Goal: Task Accomplishment & Management: Manage account settings

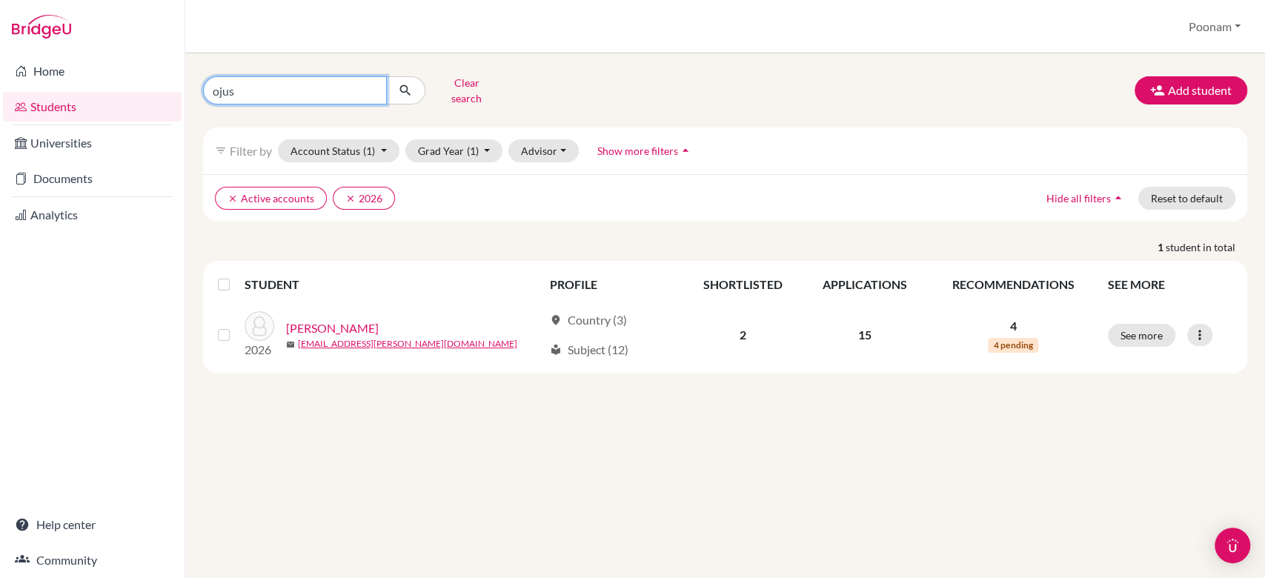
click at [276, 84] on input "ojus" at bounding box center [295, 90] width 184 height 28
type input "[PERSON_NAME]"
click at [396, 84] on button "submit" at bounding box center [405, 90] width 39 height 28
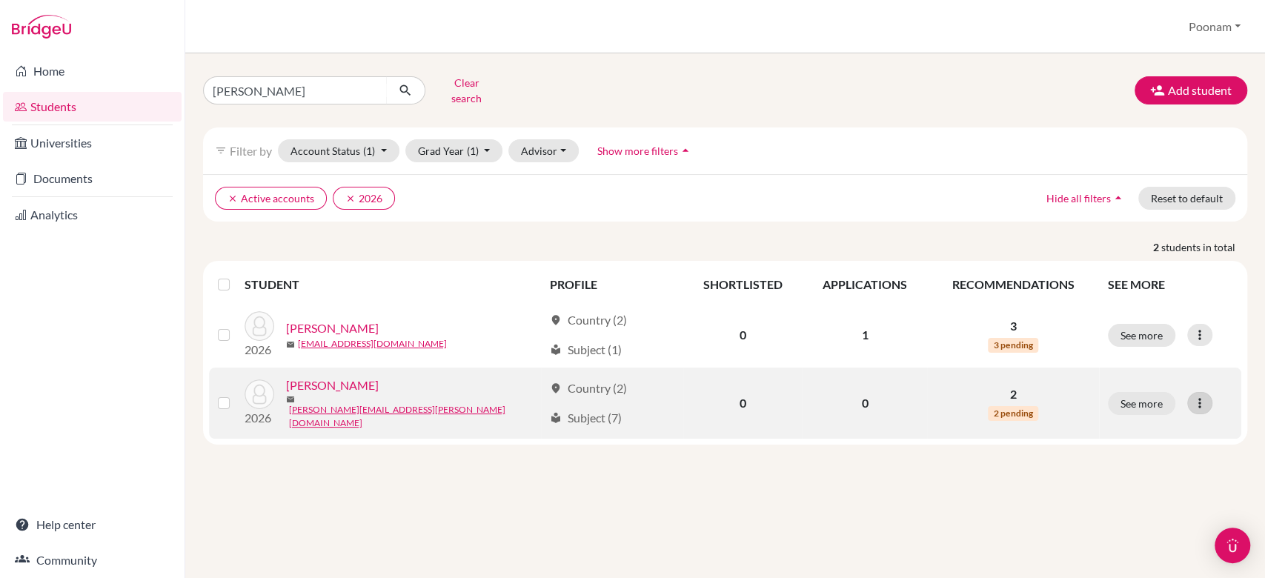
click at [1194, 396] on icon at bounding box center [1199, 403] width 15 height 15
click at [1133, 473] on button "Reset Password" at bounding box center [1135, 479] width 117 height 24
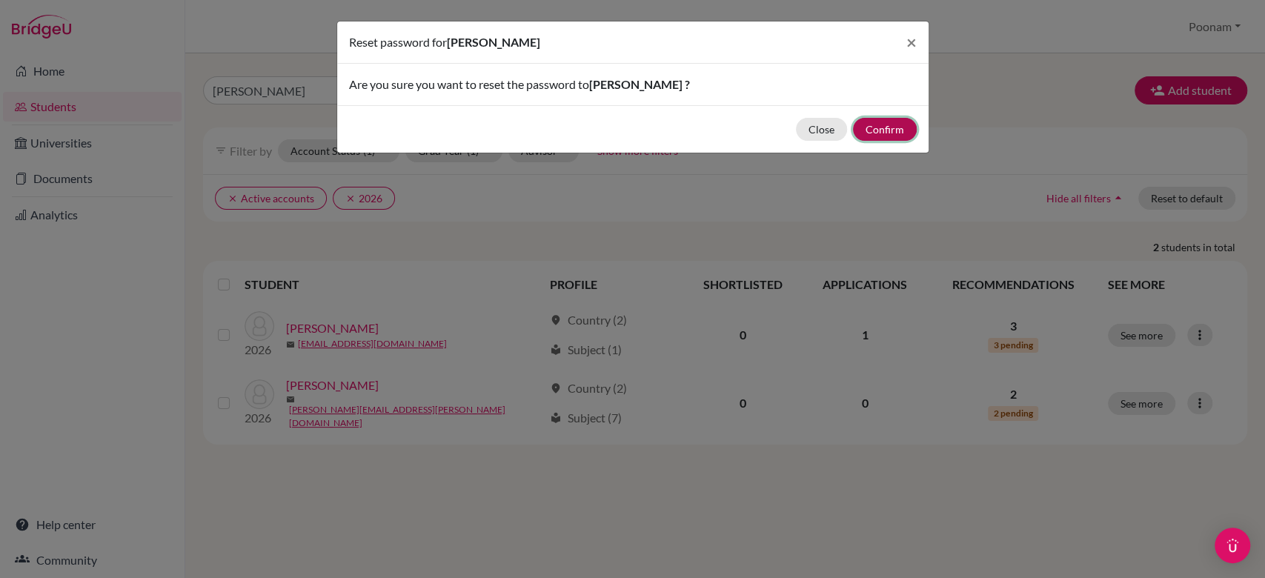
click at [877, 139] on button "Confirm" at bounding box center [885, 129] width 64 height 23
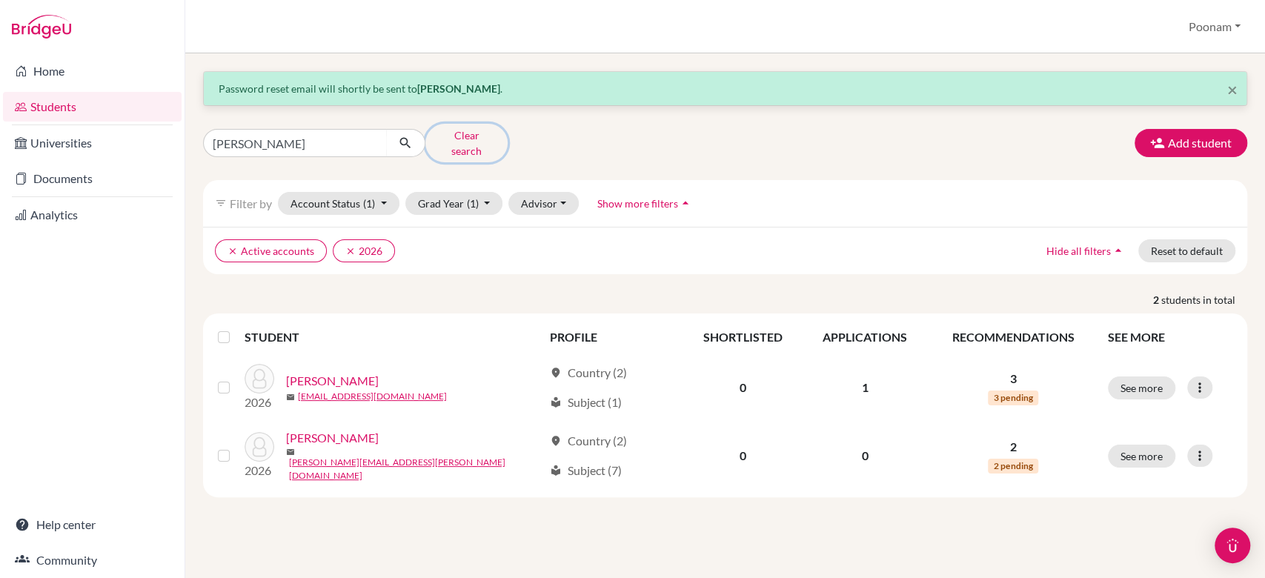
click at [473, 136] on button "Clear search" at bounding box center [466, 143] width 82 height 39
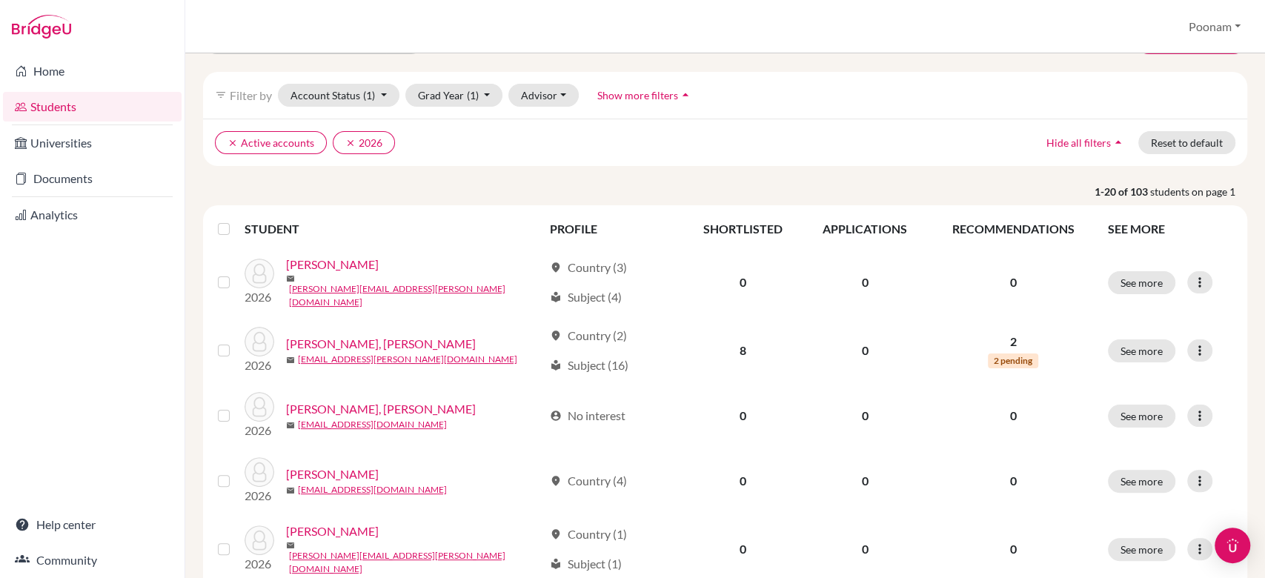
scroll to position [112, 0]
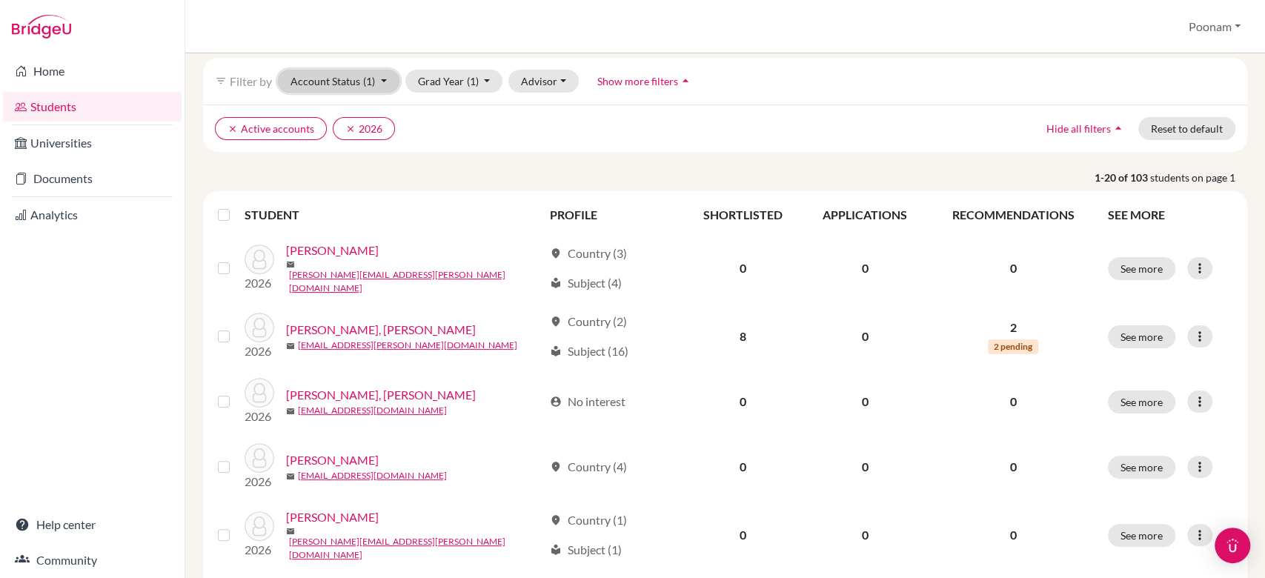
click at [374, 84] on button "Account Status (1)" at bounding box center [339, 81] width 122 height 23
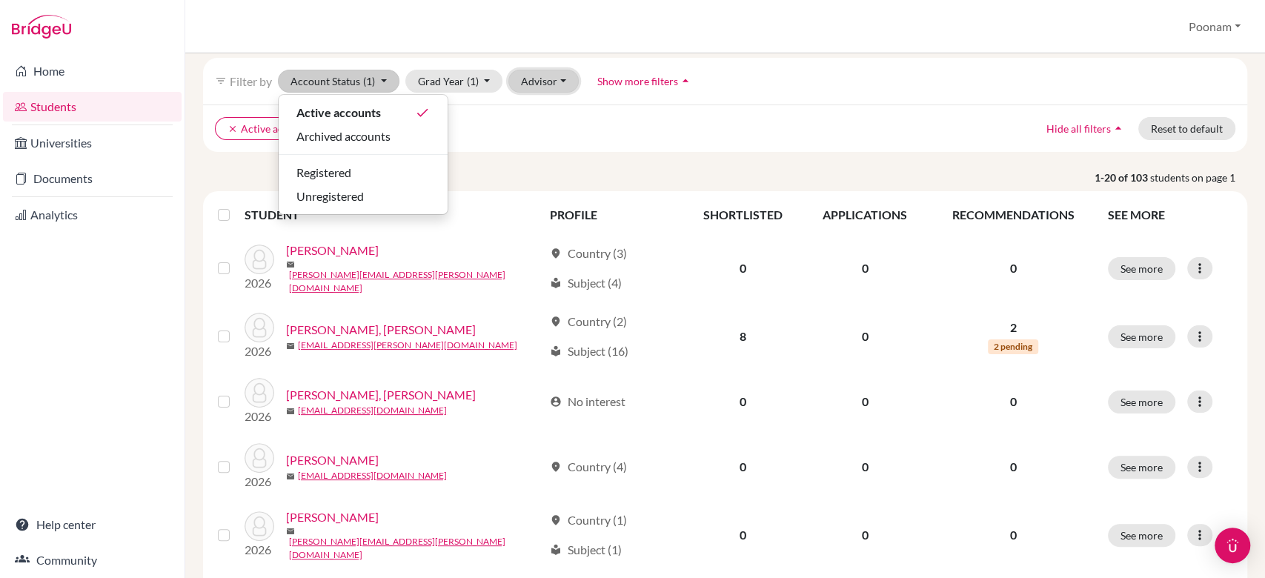
click at [548, 87] on button "Advisor" at bounding box center [543, 81] width 70 height 23
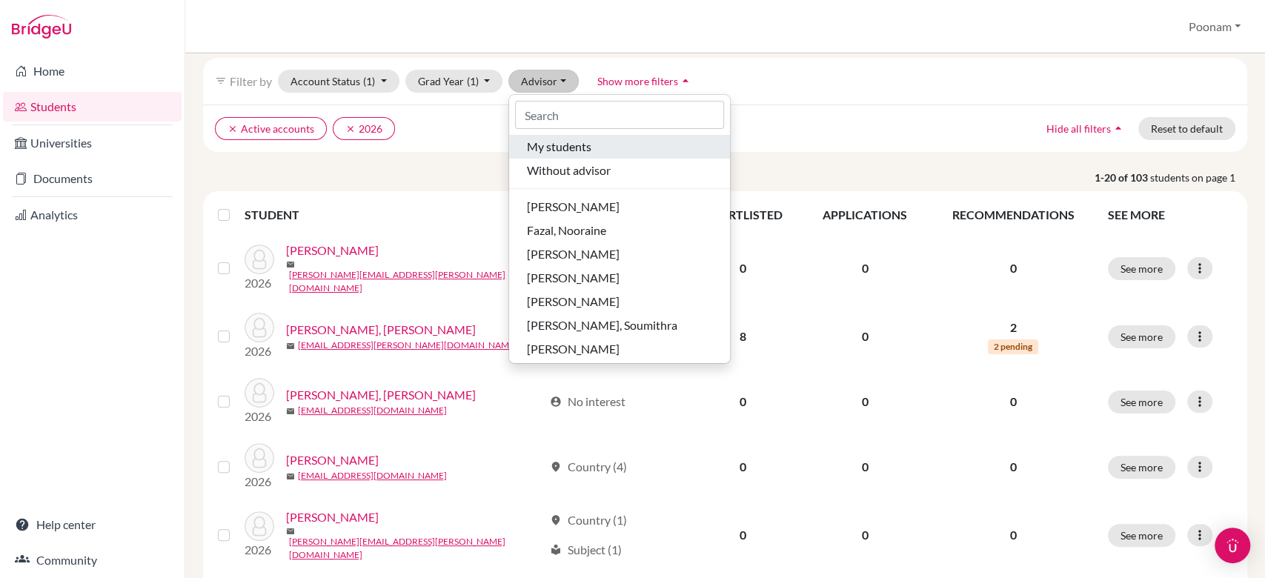
click at [572, 144] on span "My students" at bounding box center [559, 147] width 64 height 18
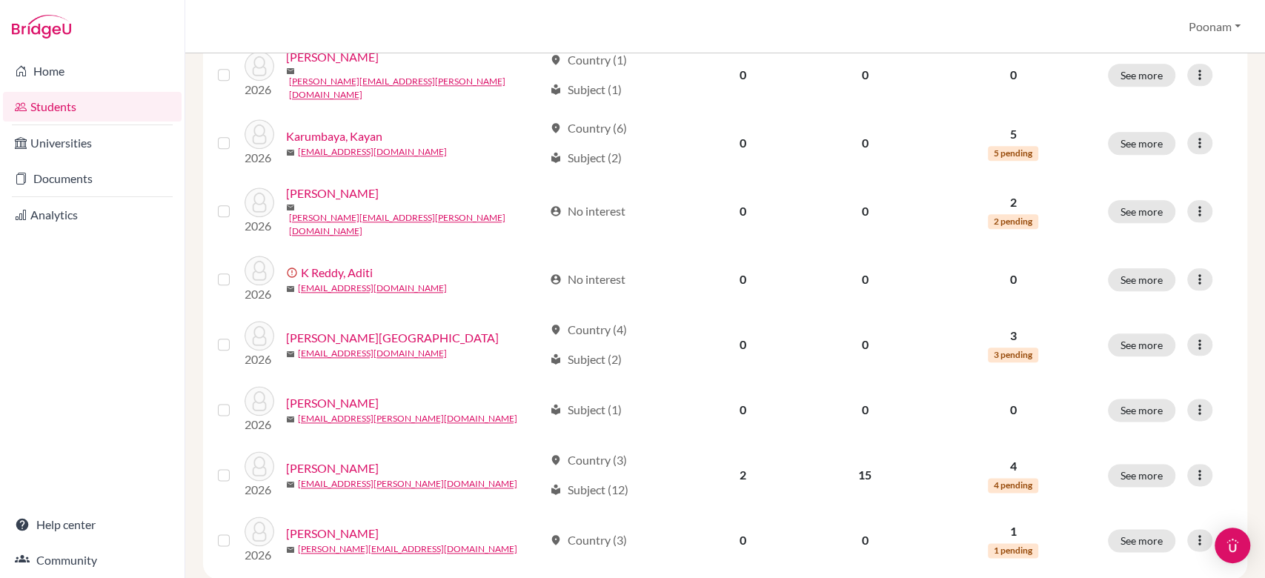
scroll to position [1168, 0]
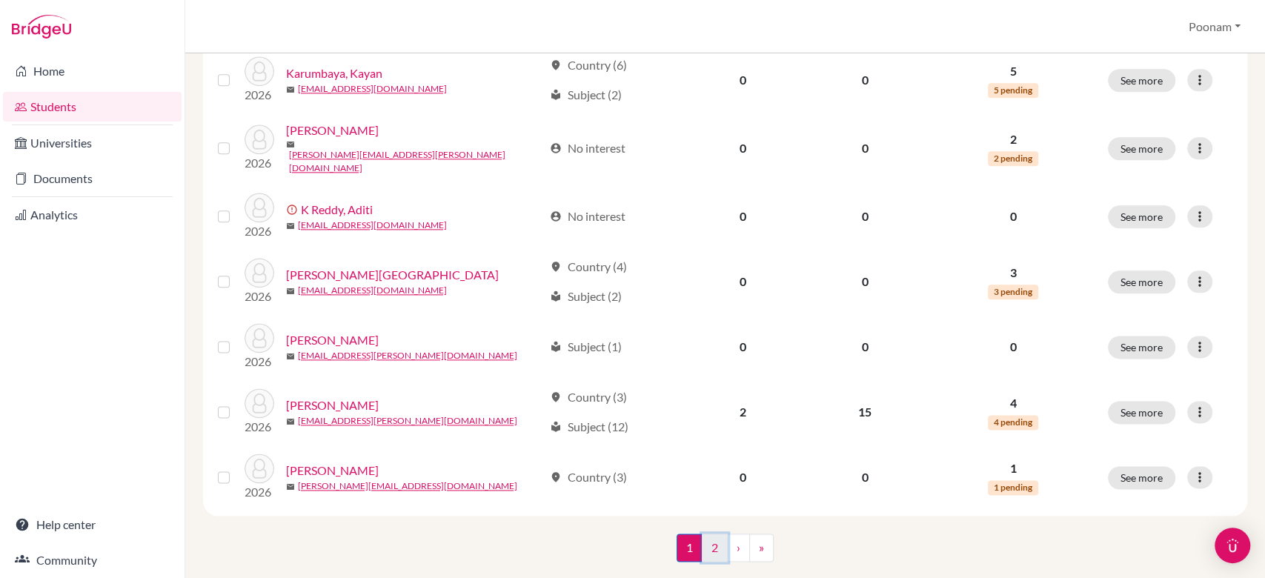
click at [705, 533] on link "2" at bounding box center [715, 547] width 26 height 28
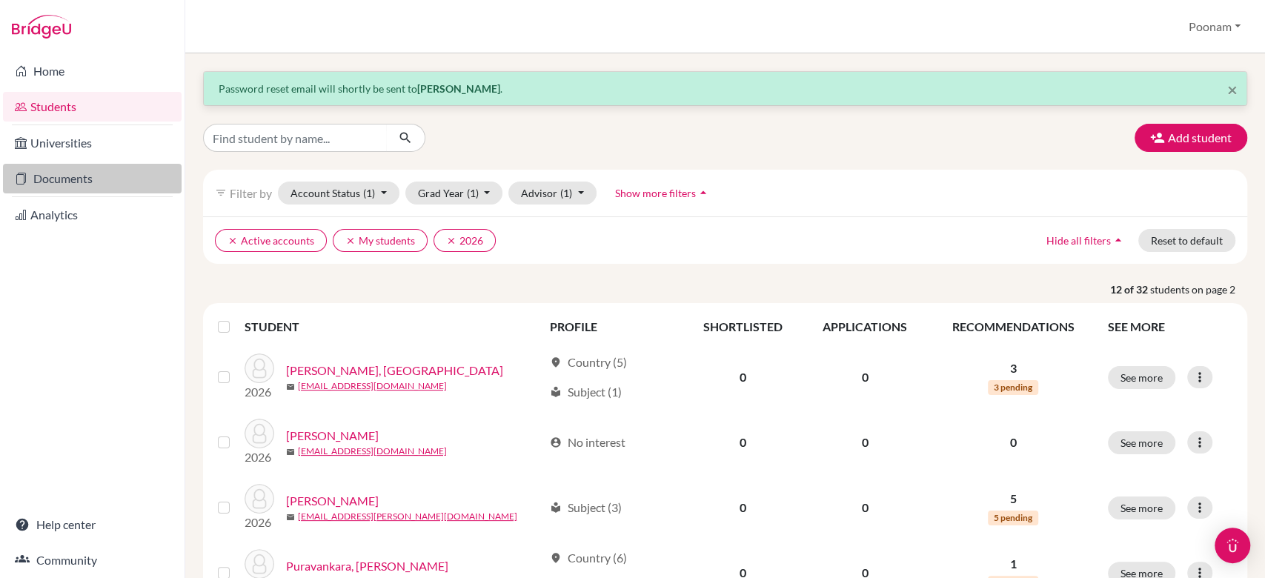
click at [73, 189] on link "Documents" at bounding box center [92, 179] width 179 height 30
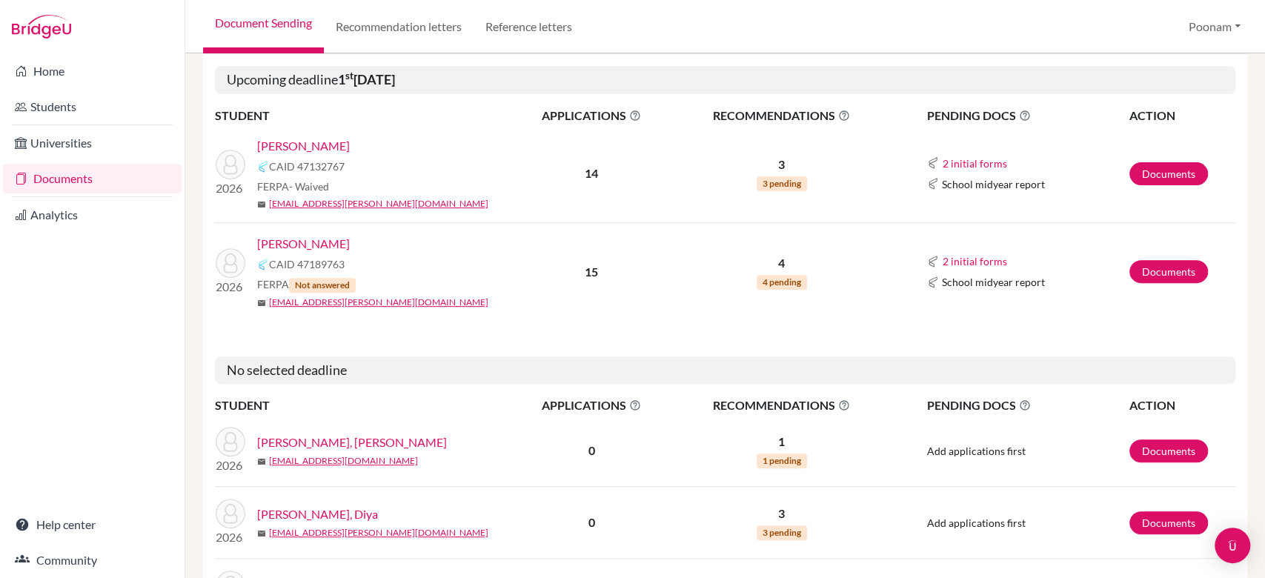
scroll to position [290, 0]
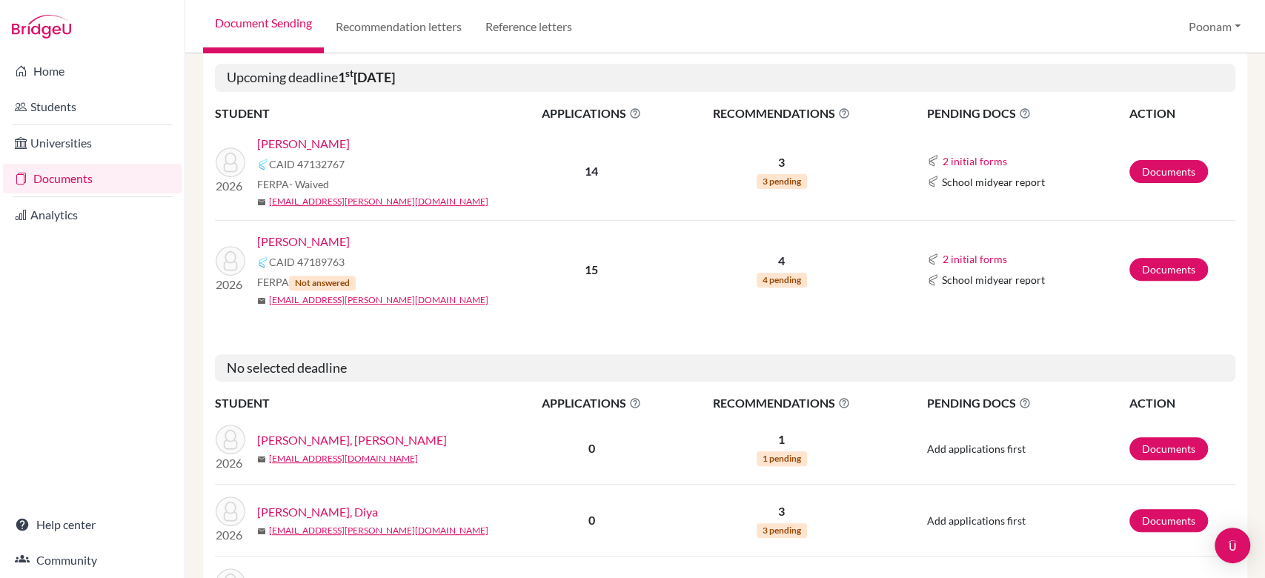
click at [474, 372] on h5 "No selected deadline" at bounding box center [725, 368] width 1020 height 28
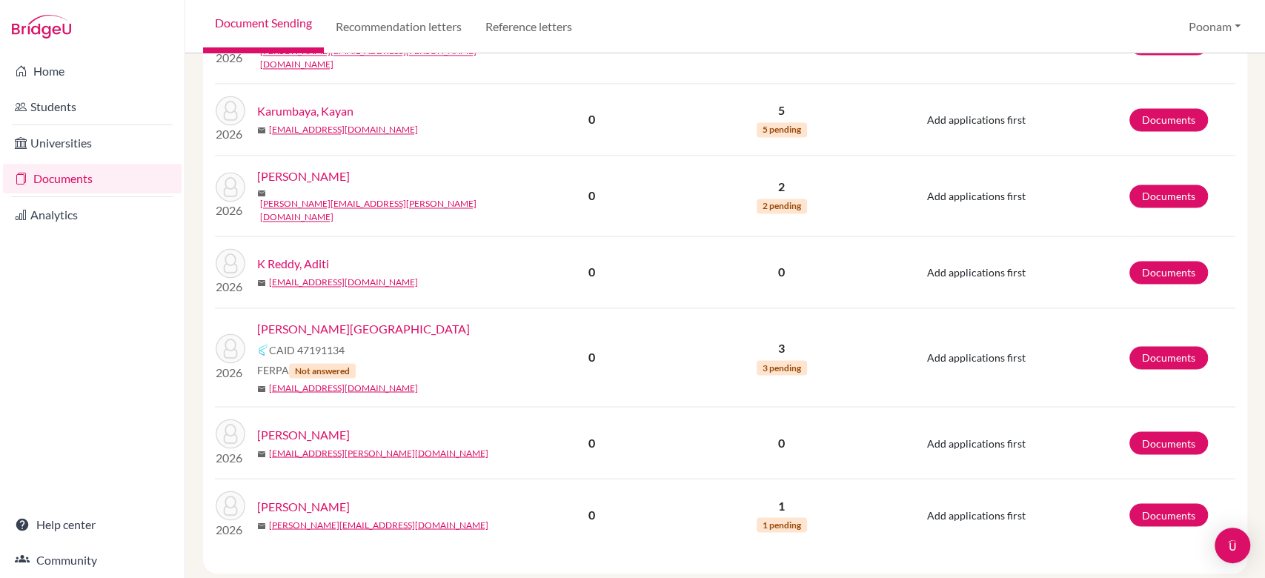
scroll to position [1612, 0]
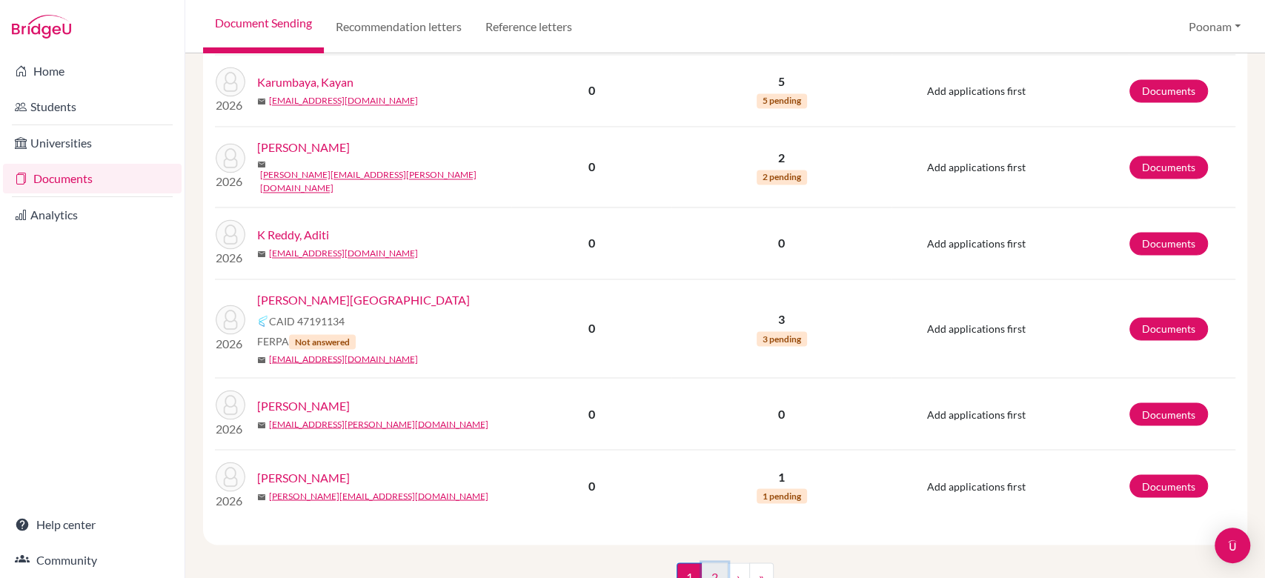
click at [705, 562] on link "2" at bounding box center [715, 576] width 26 height 28
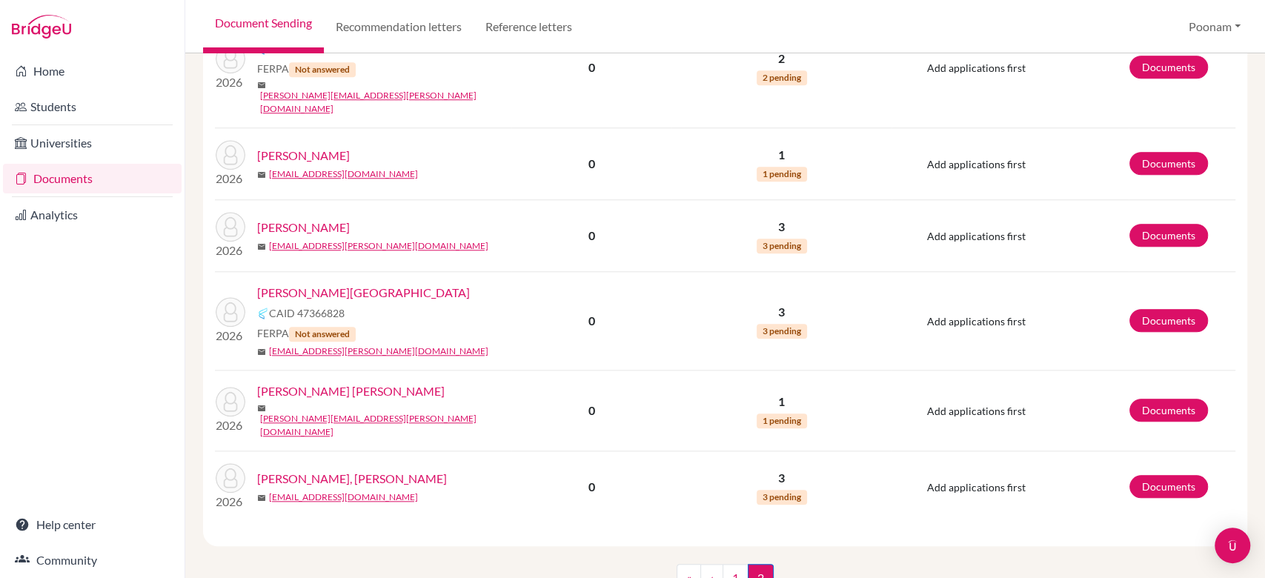
scroll to position [891, 0]
click at [723, 563] on link "1" at bounding box center [735, 577] width 26 height 28
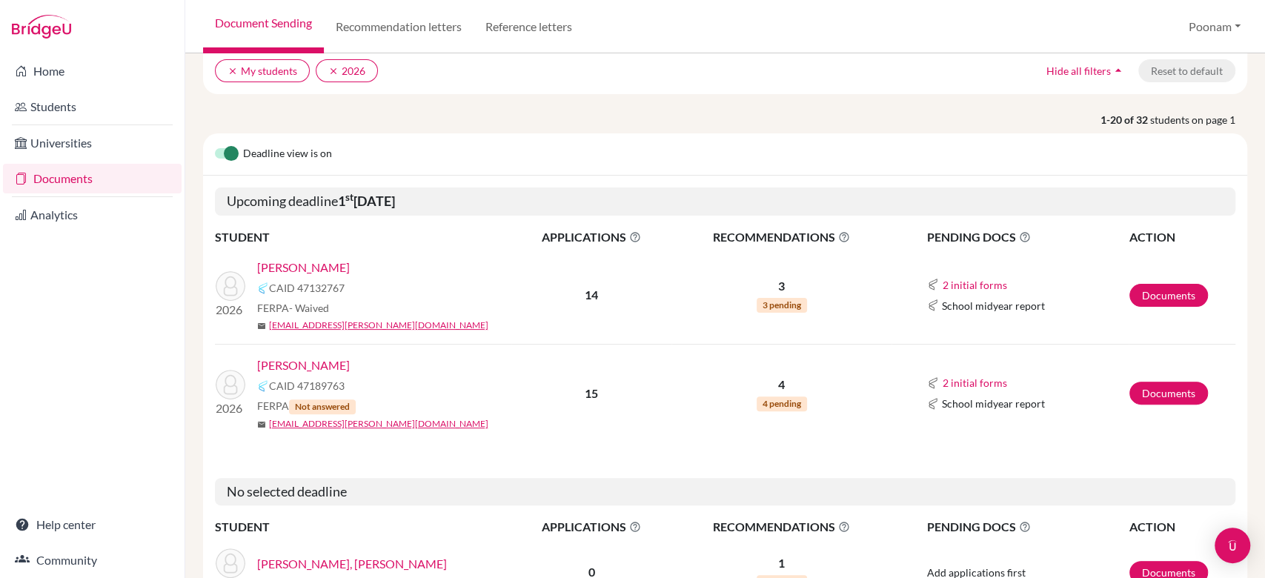
scroll to position [165, 0]
click at [602, 163] on div "Deadline view is on" at bounding box center [725, 155] width 1044 height 42
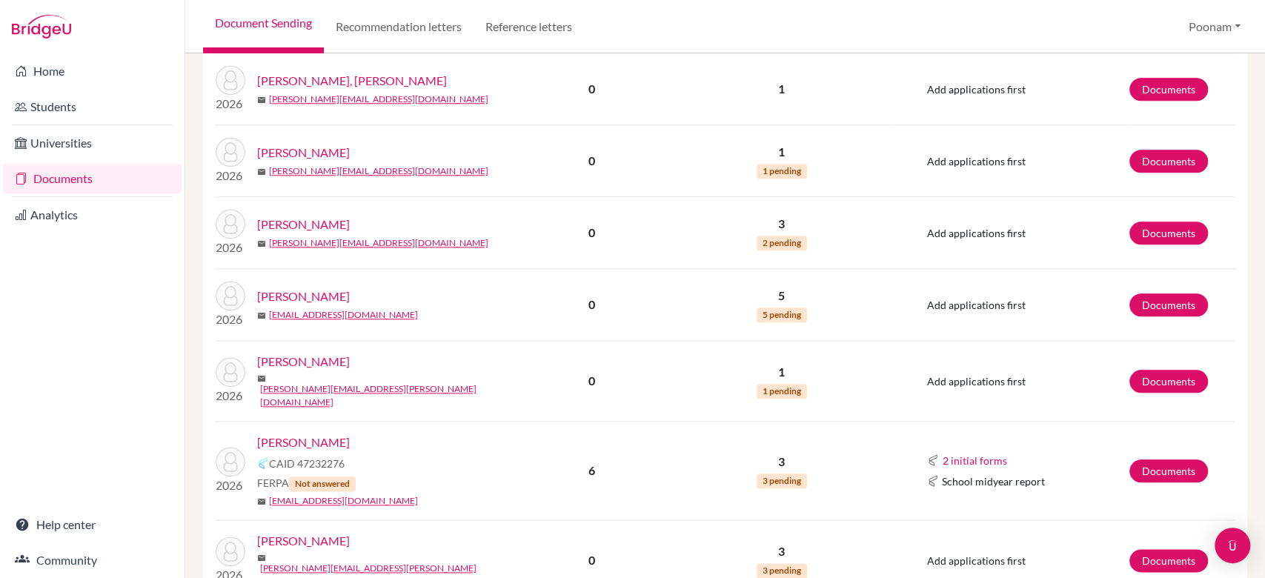
scroll to position [981, 0]
